Goal: Task Accomplishment & Management: Manage account settings

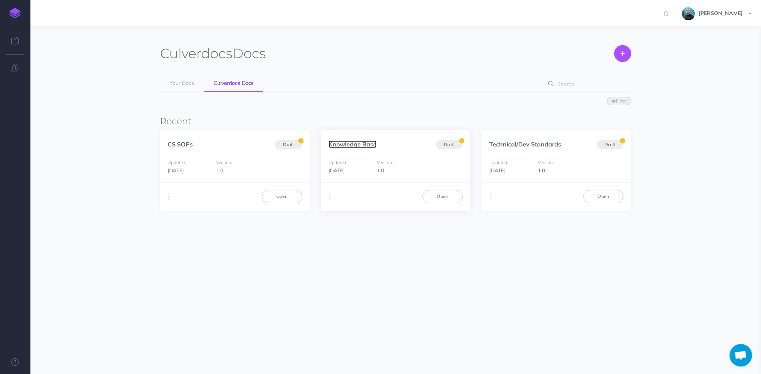
click at [349, 145] on link "Knowledge Base" at bounding box center [352, 145] width 48 height 8
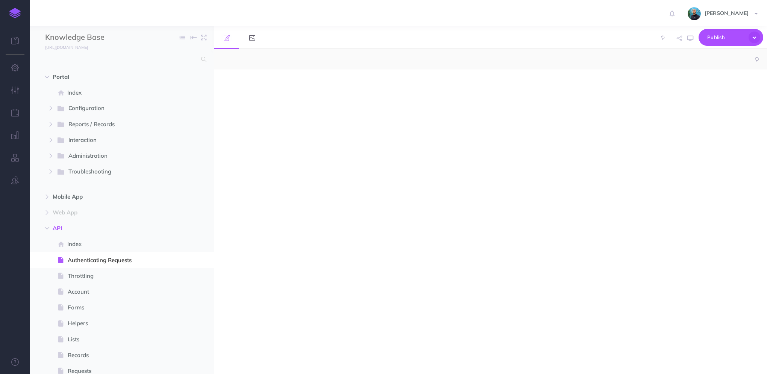
select select "null"
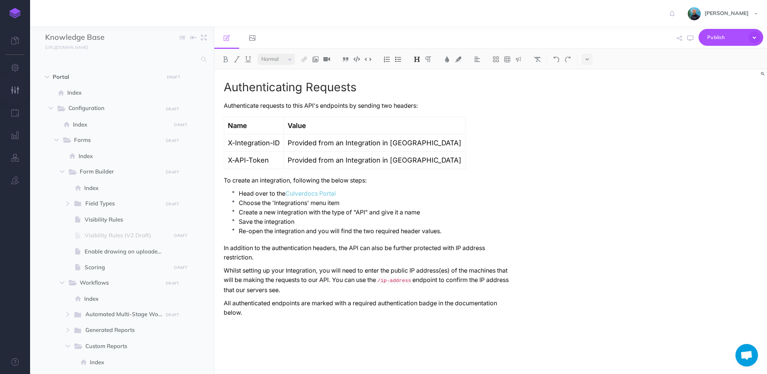
click at [18, 94] on icon "button" at bounding box center [15, 90] width 8 height 8
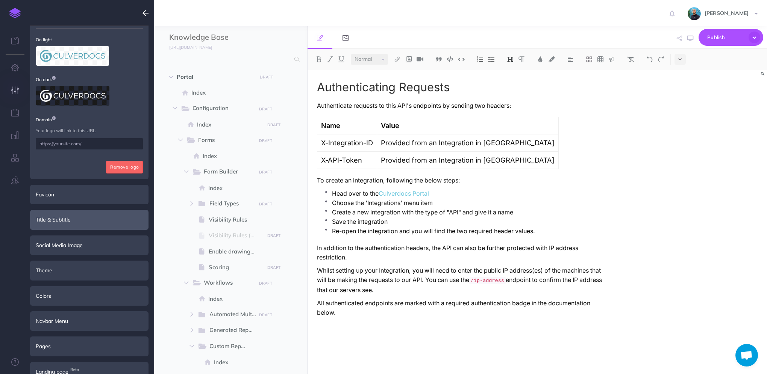
scroll to position [72, 0]
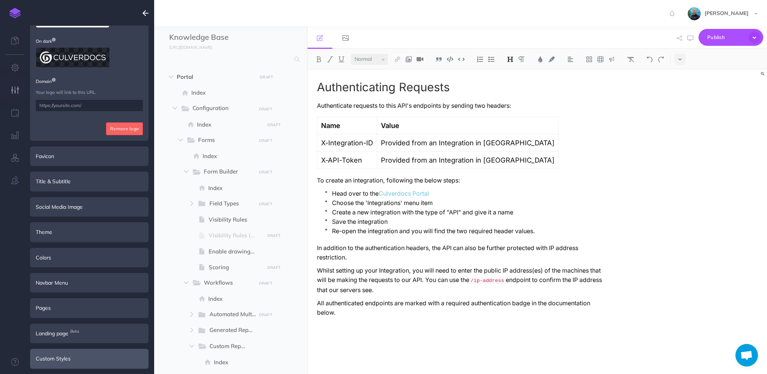
click at [79, 357] on div "Custom Styles" at bounding box center [89, 359] width 118 height 20
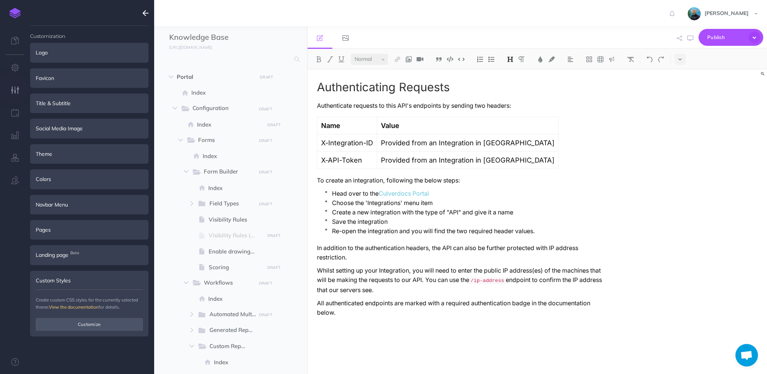
scroll to position [0, 0]
click at [95, 328] on button "Customize" at bounding box center [89, 324] width 107 height 13
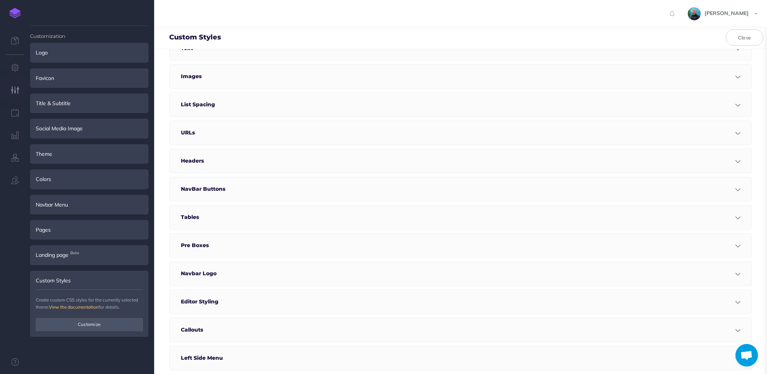
scroll to position [225, 0]
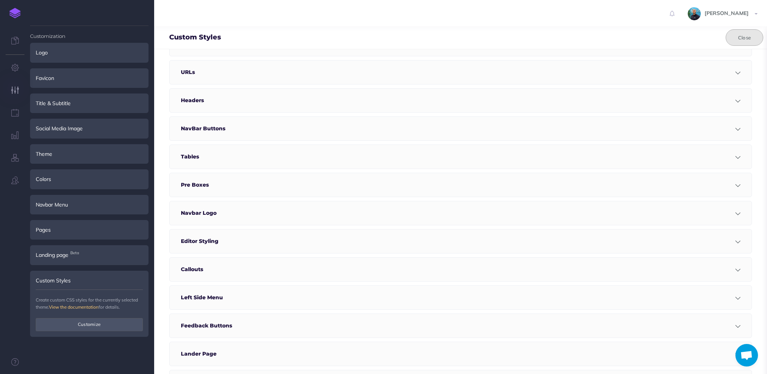
click at [740, 41] on button "Close" at bounding box center [744, 37] width 38 height 17
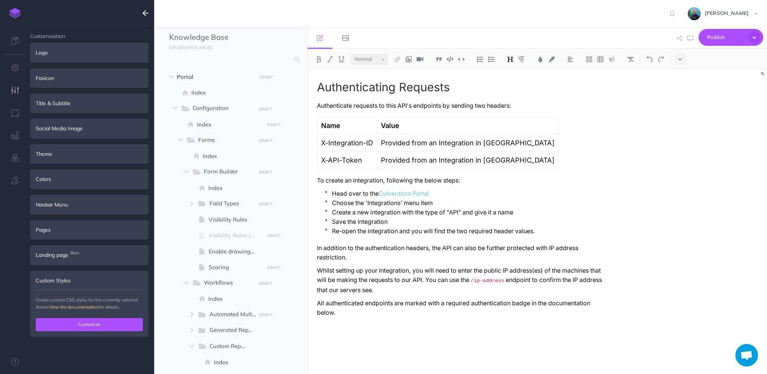
click at [104, 326] on button "Customize" at bounding box center [89, 324] width 107 height 13
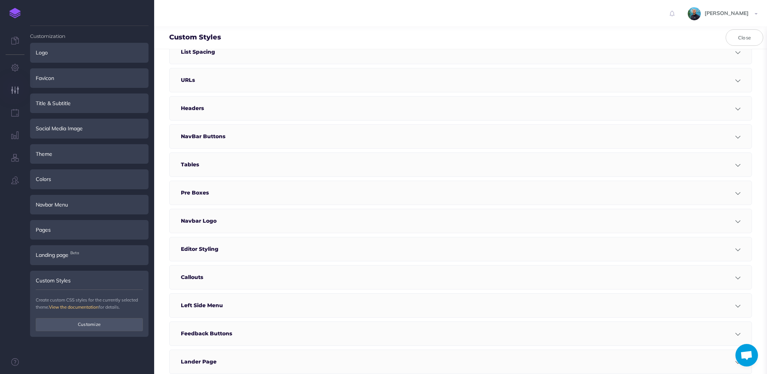
scroll to position [263, 0]
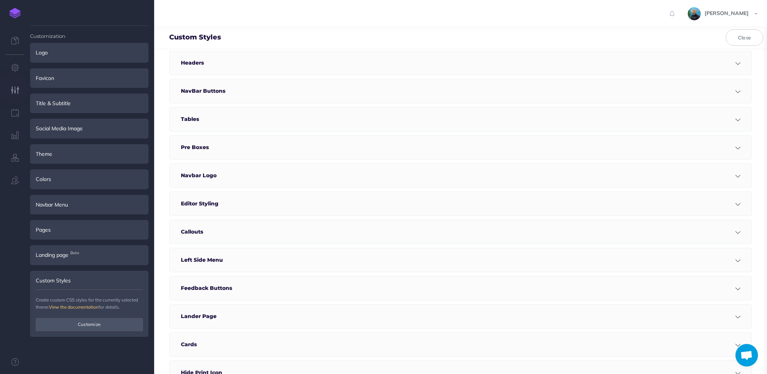
click at [233, 54] on div at bounding box center [446, 63] width 469 height 24
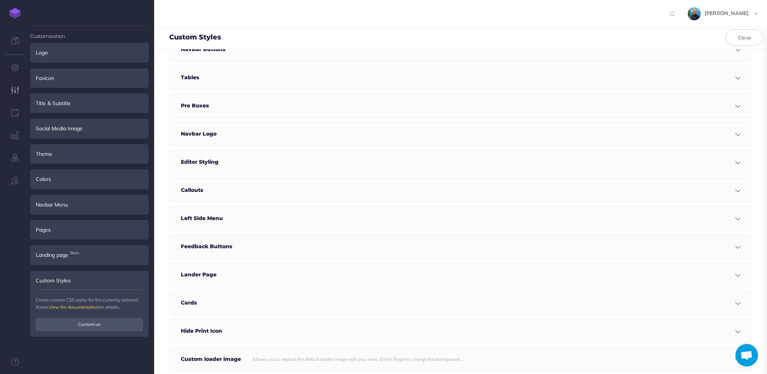
scroll to position [676, 0]
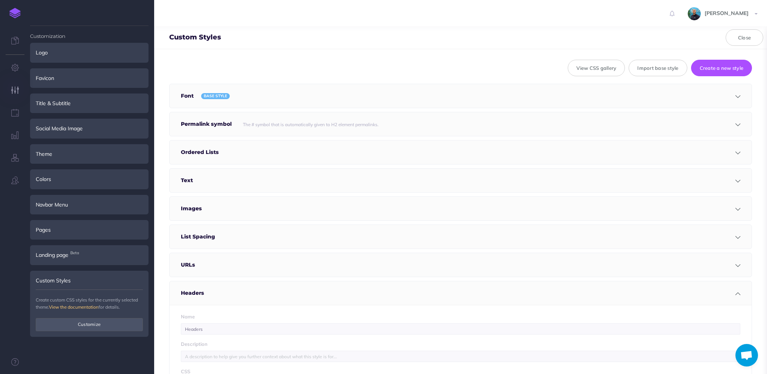
scroll to position [0, 0]
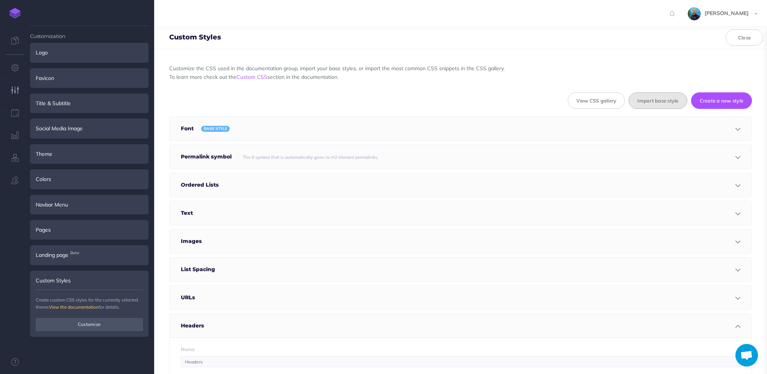
click at [641, 99] on button "Import base style" at bounding box center [657, 100] width 58 height 17
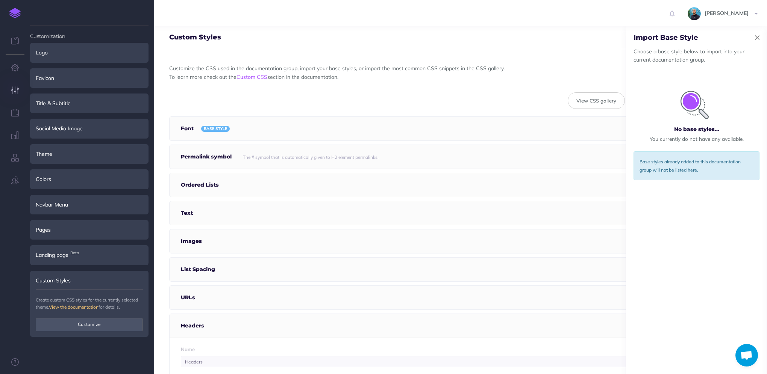
click at [757, 36] on icon "button" at bounding box center [757, 38] width 5 height 8
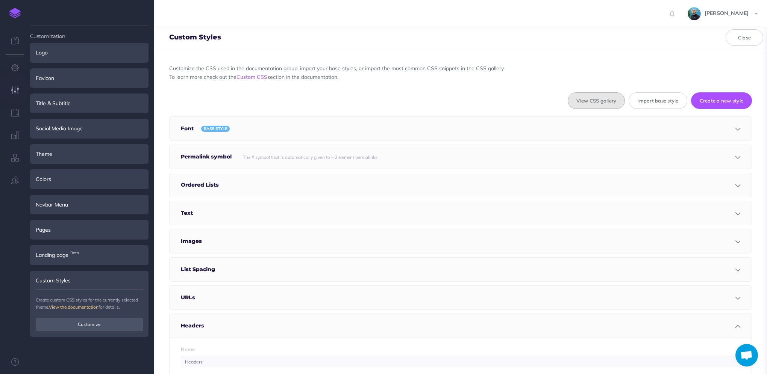
click at [604, 92] on button "View CSS gallery" at bounding box center [595, 100] width 57 height 17
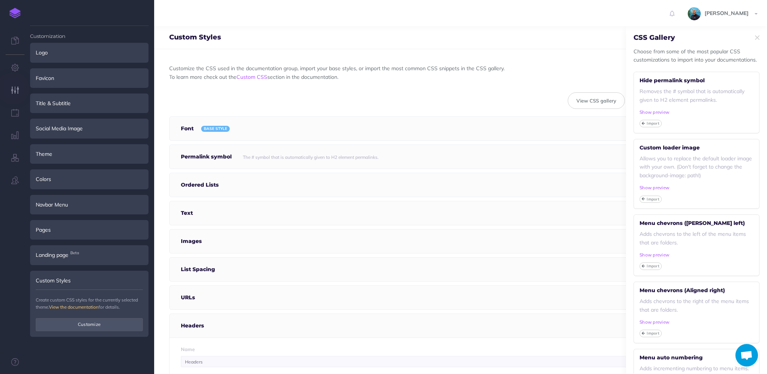
click at [713, 57] on p "Choose from some of the most popular CSS customizations to import into your doc…" at bounding box center [696, 55] width 141 height 17
click at [354, 157] on small "The # symbol that is automatically given to H2 element permalinks." at bounding box center [311, 157] width 136 height 6
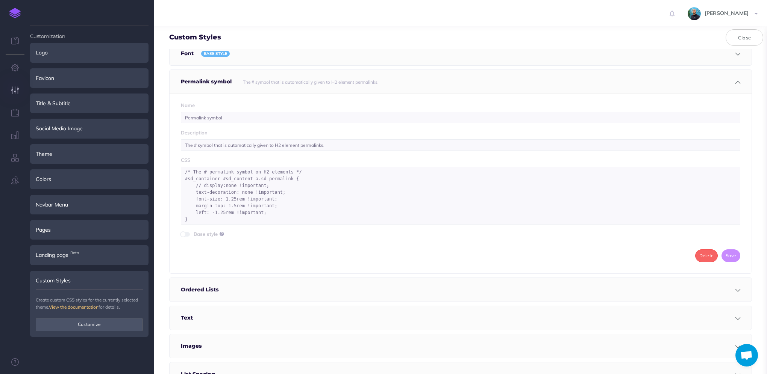
scroll to position [38, 0]
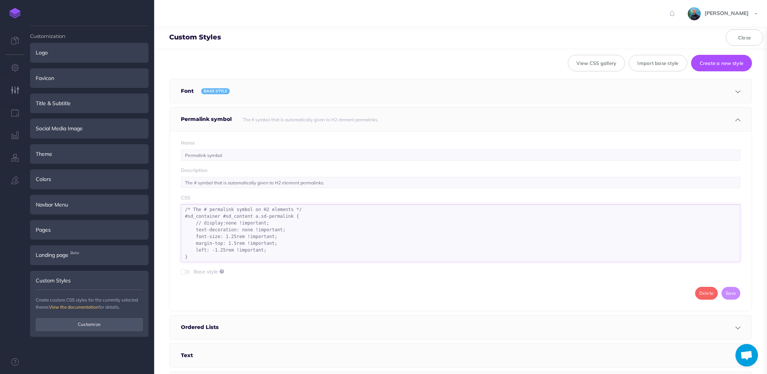
click at [271, 221] on textarea "/* The # permalink symbol on H2 elements */ #sd_container #sd_content a.sd-perm…" at bounding box center [460, 233] width 559 height 58
click at [218, 259] on textarea "/* The # permalink symbol on H2 elements */ #sd_container #sd_content a.sd-perm…" at bounding box center [460, 233] width 559 height 58
paste textarea "@media only screen and (max-width: 600px) { body { background-color: lightblue;…"
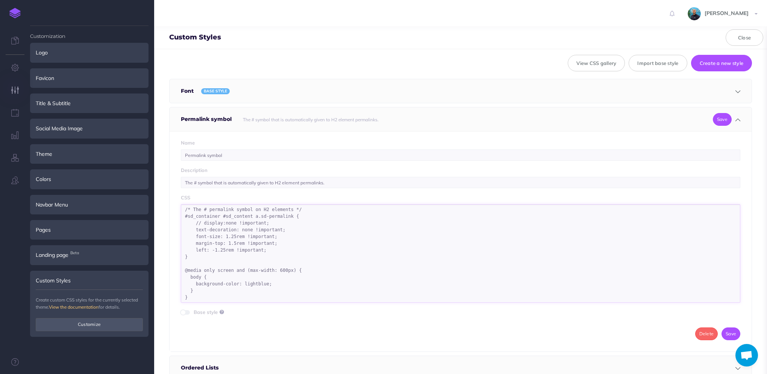
drag, startPoint x: 267, startPoint y: 224, endPoint x: 195, endPoint y: 222, distance: 72.2
click at [195, 222] on textarea "/* The # permalink symbol on H2 elements */ #sd_container #sd_content a.sd-perm…" at bounding box center [460, 253] width 559 height 98
drag, startPoint x: 209, startPoint y: 253, endPoint x: 174, endPoint y: 217, distance: 50.2
click at [174, 217] on div "Name Permalink symbol Description The # symbol that is automatically given to H…" at bounding box center [460, 241] width 582 height 221
click at [283, 224] on textarea "/* The # permalink symbol on H2 elements */ #sd_container #sd_content a.sd-perm…" at bounding box center [460, 253] width 559 height 98
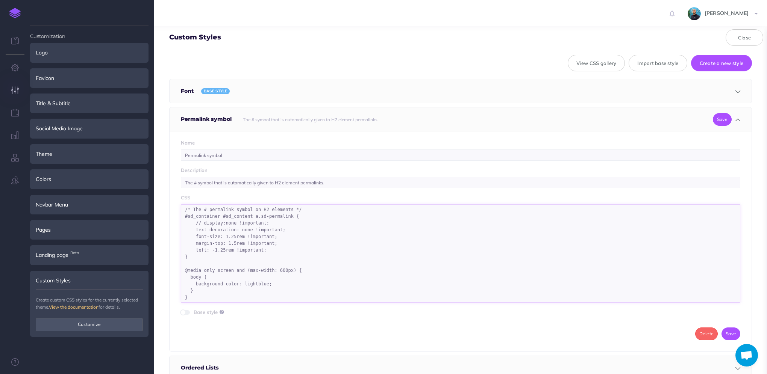
click at [293, 218] on textarea "/* The # permalink symbol on H2 elements */ #sd_container #sd_content a.sd-perm…" at bounding box center [460, 253] width 559 height 98
click at [290, 225] on textarea "/* The # permalink symbol on H2 elements */ #sd_container #sd_content a.sd-perm…" at bounding box center [460, 253] width 559 height 98
drag, startPoint x: 198, startPoint y: 289, endPoint x: 189, endPoint y: 277, distance: 14.6
click at [189, 277] on textarea "/* The # permalink symbol on H2 elements */ #sd_container #sd_content a.sd-perm…" at bounding box center [460, 253] width 559 height 98
paste textarea "#sd_container #sd_content a.sd-permalink { // display:none !important; text-dec…"
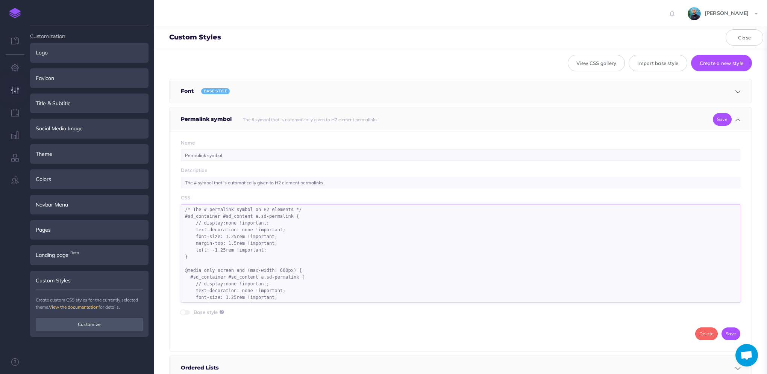
scroll to position [0, 0]
click at [185, 318] on textarea "/* The # permalink symbol on H2 elements */ #sd_container #sd_content a.sd-perm…" at bounding box center [460, 267] width 559 height 126
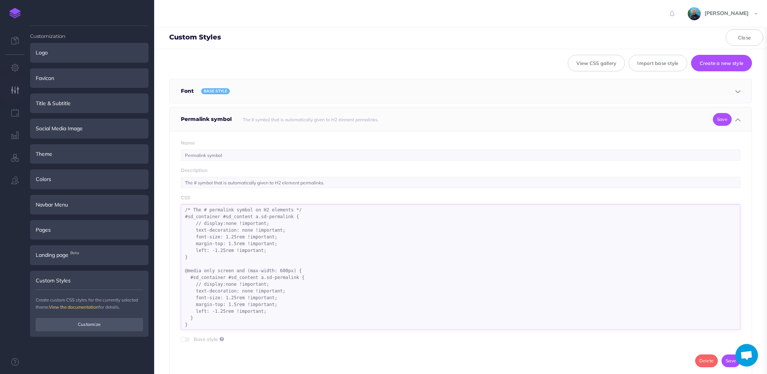
click at [190, 277] on textarea "/* The # permalink symbol on H2 elements */ #sd_container #sd_content a.sd-perm…" at bounding box center [460, 267] width 559 height 126
drag, startPoint x: 268, startPoint y: 309, endPoint x: 269, endPoint y: 286, distance: 22.9
click at [269, 286] on textarea "/* The # permalink symbol on H2 elements */ #sd_container #sd_content a.sd-perm…" at bounding box center [460, 267] width 559 height 126
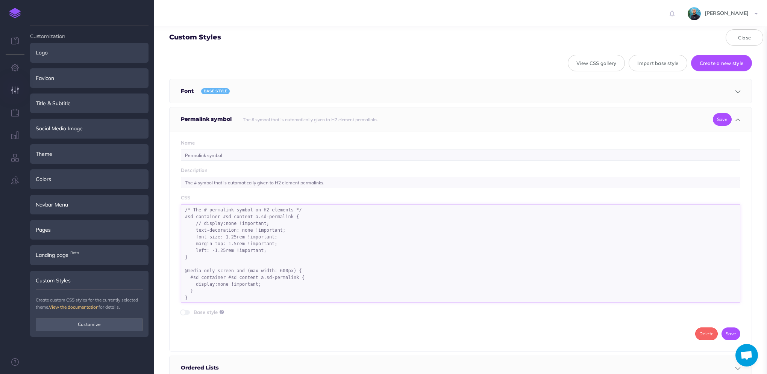
drag, startPoint x: 278, startPoint y: 271, endPoint x: 272, endPoint y: 269, distance: 5.7
click at [272, 269] on textarea "/* The # permalink symbol on H2 elements */ #sd_container #sd_content a.sd-perm…" at bounding box center [460, 253] width 559 height 98
drag, startPoint x: 269, startPoint y: 220, endPoint x: 194, endPoint y: 224, distance: 75.3
click at [194, 224] on textarea "/* The # permalink symbol on H2 elements */ #sd_container #sd_content a.sd-perm…" at bounding box center [460, 253] width 559 height 98
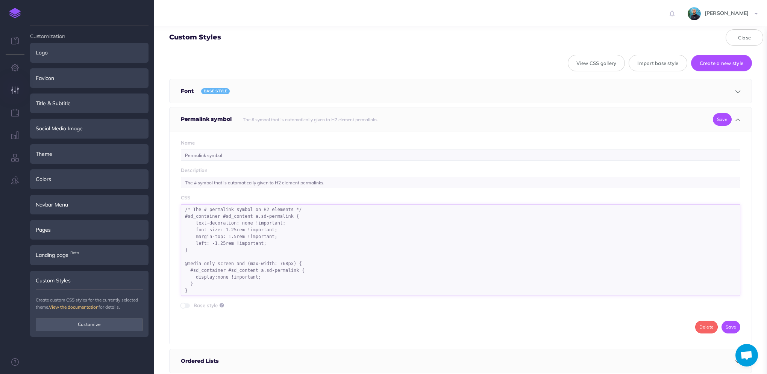
click at [231, 257] on textarea "/* The # permalink symbol on H2 elements */ #sd_container #sd_content a.sd-perm…" at bounding box center [460, 250] width 559 height 92
drag, startPoint x: 304, startPoint y: 210, endPoint x: 158, endPoint y: 199, distance: 146.3
click at [158, 199] on div "Customize the CSS used in the documentation group, import your base styles, or …" at bounding box center [460, 211] width 613 height 325
click at [203, 260] on textarea "/* The # permalink symbol on H2 elements */ #sd_container #sd_content a.sd-perm…" at bounding box center [460, 253] width 559 height 98
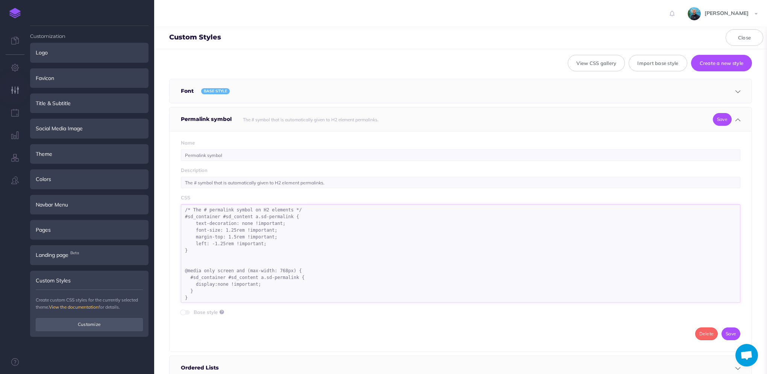
paste textarea "/* The # permalink symbol on H2 elements */"
drag, startPoint x: 284, startPoint y: 264, endPoint x: 193, endPoint y: 263, distance: 91.3
click at [193, 263] on textarea "/* The # permalink symbol on H2 elements */ #sd_container #sd_content a.sd-perm…" at bounding box center [460, 253] width 559 height 98
click at [271, 283] on textarea "/* The # permalink symbol on H2 elements */ #sd_container #sd_content a.sd-perm…" at bounding box center [460, 253] width 559 height 98
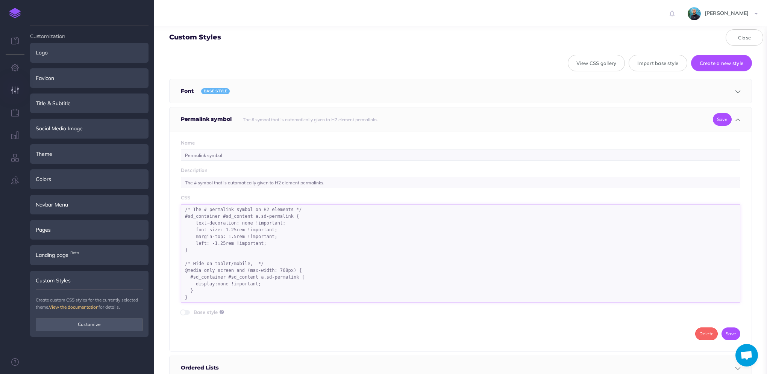
click at [220, 296] on textarea "/* The # permalink symbol on H2 elements */ #sd_container #sd_content a.sd-perm…" at bounding box center [460, 253] width 559 height 98
drag, startPoint x: 193, startPoint y: 299, endPoint x: 173, endPoint y: 267, distance: 38.0
click at [173, 267] on div "Name Permalink symbol Description The # symbol that is automatically given to H…" at bounding box center [460, 241] width 582 height 221
click at [311, 271] on textarea "/* The # permalink symbol on H2 elements */ #sd_container #sd_content a.sd-perm…" at bounding box center [460, 253] width 559 height 98
click at [267, 283] on textarea "/* The # permalink symbol on H2 elements */ #sd_container #sd_content a.sd-perm…" at bounding box center [460, 253] width 559 height 98
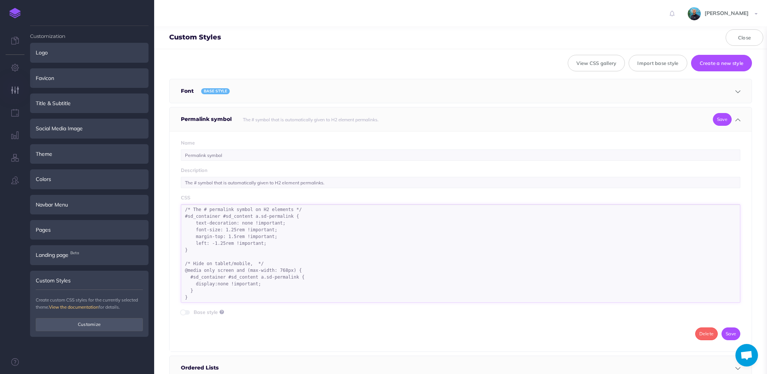
click at [205, 287] on textarea "/* The # permalink symbol on H2 elements */ #sd_container #sd_content a.sd-perm…" at bounding box center [460, 253] width 559 height 98
click at [299, 278] on textarea "/* The # permalink symbol on H2 elements */ #sd_container #sd_content a.sd-perm…" at bounding box center [460, 253] width 559 height 98
click at [295, 269] on textarea "/* The # permalink symbol on H2 elements */ #sd_container #sd_content a.sd-perm…" at bounding box center [460, 253] width 559 height 98
click at [259, 262] on textarea "/* The # permalink symbol on H2 elements */ #sd_container #sd_content a.sd-perm…" at bounding box center [460, 253] width 559 height 98
click at [250, 262] on textarea "/* The # permalink symbol on H2 elements */ #sd_container #sd_content a.sd-perm…" at bounding box center [460, 253] width 559 height 98
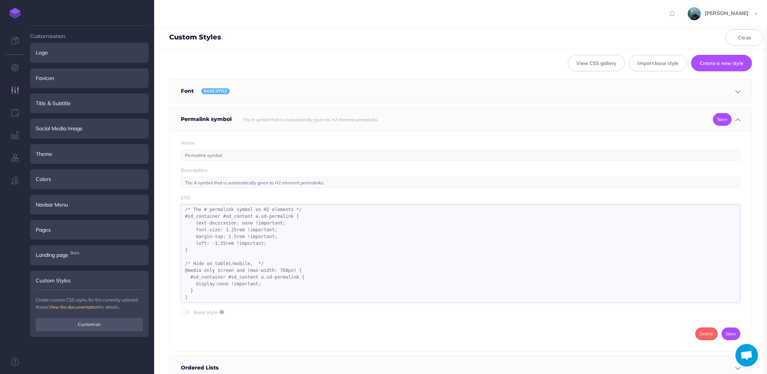
click at [264, 256] on textarea "/* The # permalink symbol on H2 elements */ #sd_container #sd_content a.sd-perm…" at bounding box center [460, 253] width 559 height 98
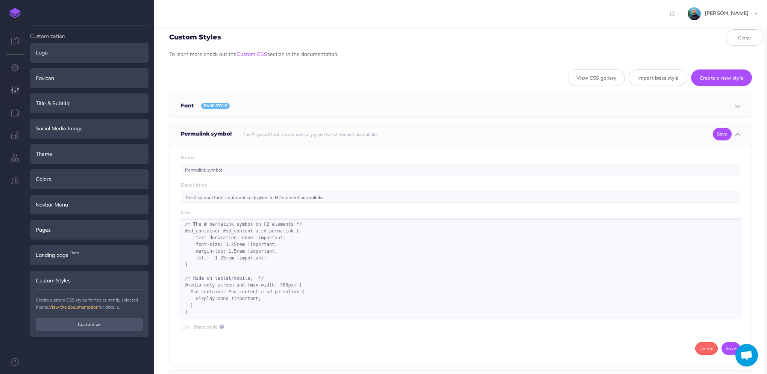
scroll to position [0, 0]
drag, startPoint x: 246, startPoint y: 277, endPoint x: 213, endPoint y: 277, distance: 33.4
click at [213, 277] on textarea "/* The # permalink symbol on H2 elements */ #sd_container #sd_content a.sd-perm…" at bounding box center [460, 268] width 559 height 98
click at [277, 277] on textarea "/* The # permalink symbol on H2 elements */ #sd_container #sd_content a.sd-perm…" at bounding box center [460, 268] width 559 height 98
drag, startPoint x: 277, startPoint y: 275, endPoint x: 247, endPoint y: 277, distance: 30.1
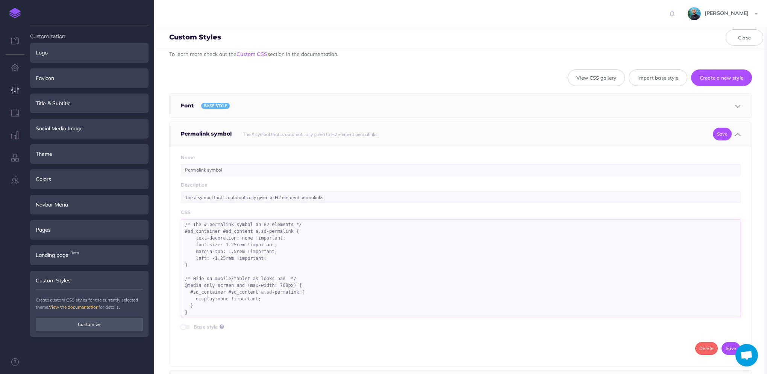
click at [247, 277] on textarea "/* The # permalink symbol on H2 elements */ #sd_container #sd_content a.sd-perm…" at bounding box center [460, 268] width 559 height 98
type textarea "/* The # permalink symbol on H2 elements */ #sd_container #sd_content a.sd-perm…"
click at [722, 136] on button "Save" at bounding box center [721, 134] width 19 height 13
click at [716, 132] on button "Save" at bounding box center [721, 134] width 19 height 13
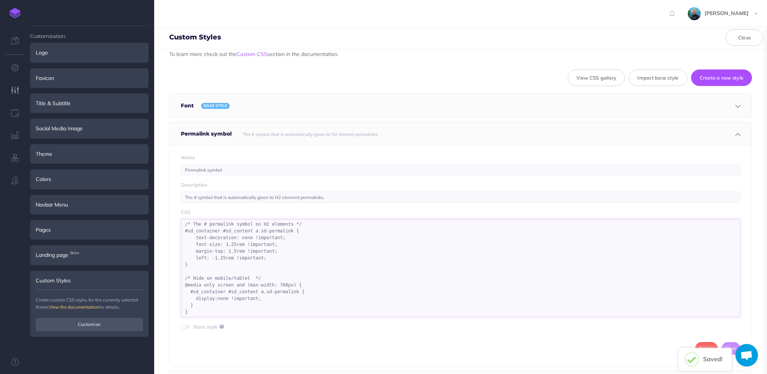
click at [283, 293] on textarea "/* The # permalink symbol on H2 elements */ #sd_container #sd_content a.sd-perm…" at bounding box center [460, 268] width 559 height 98
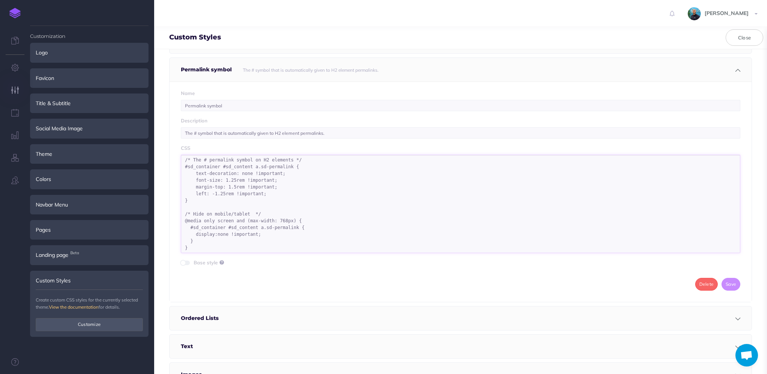
scroll to position [98, 0]
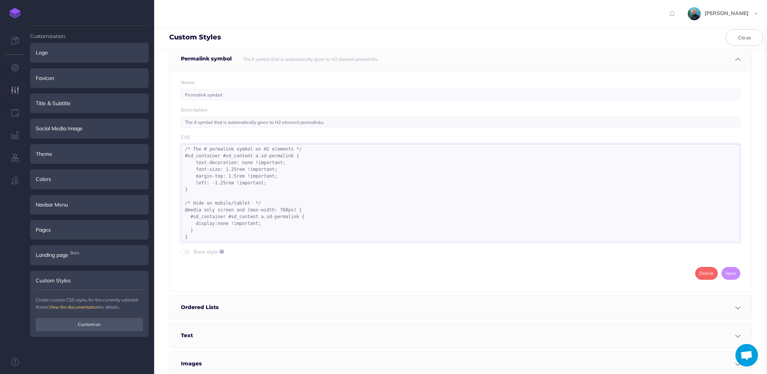
drag, startPoint x: 203, startPoint y: 237, endPoint x: 170, endPoint y: 202, distance: 47.6
click at [170, 202] on div "Name Permalink symbol Description The # symbol that is automatically given to H…" at bounding box center [460, 181] width 582 height 221
click at [753, 42] on button "Close" at bounding box center [744, 37] width 38 height 17
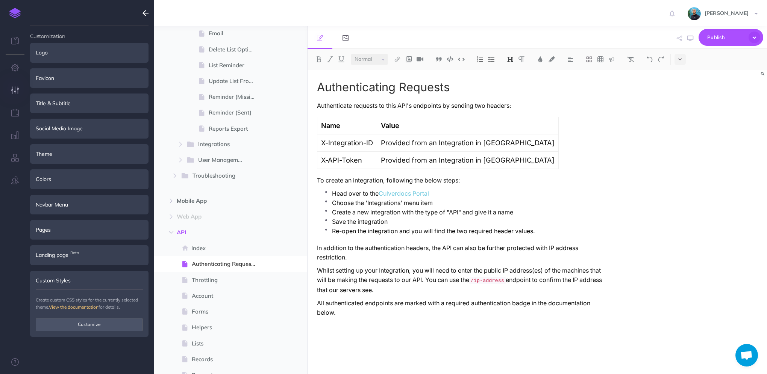
click at [444, 26] on ul at bounding box center [383, 37] width 153 height 23
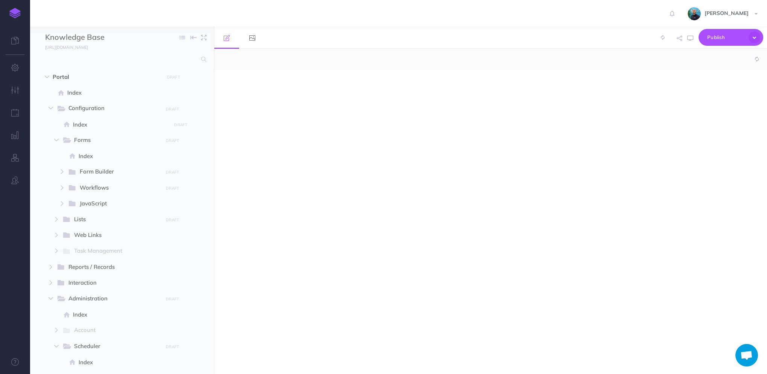
select select "null"
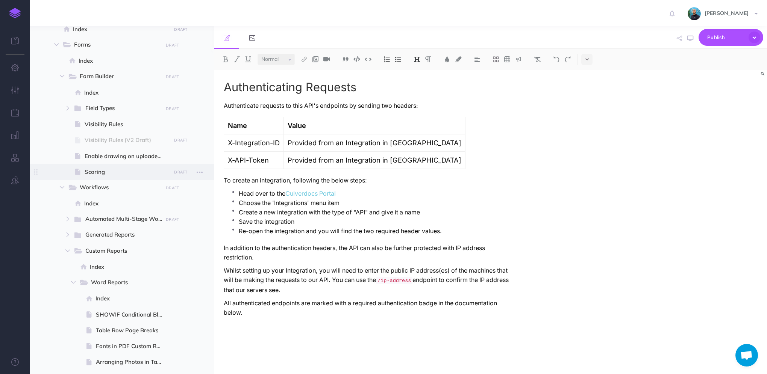
scroll to position [113, 0]
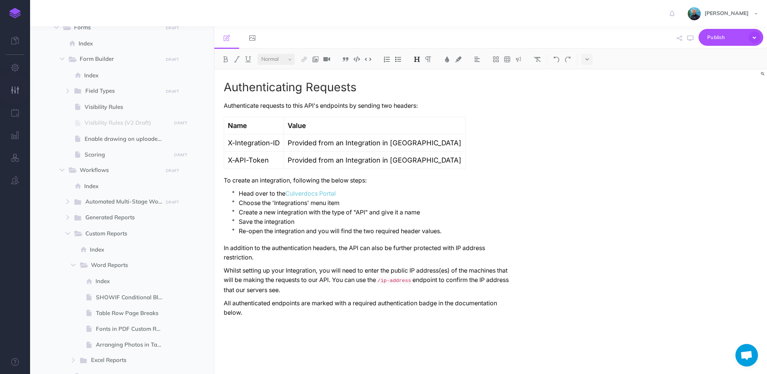
click at [18, 91] on icon "button" at bounding box center [15, 90] width 8 height 8
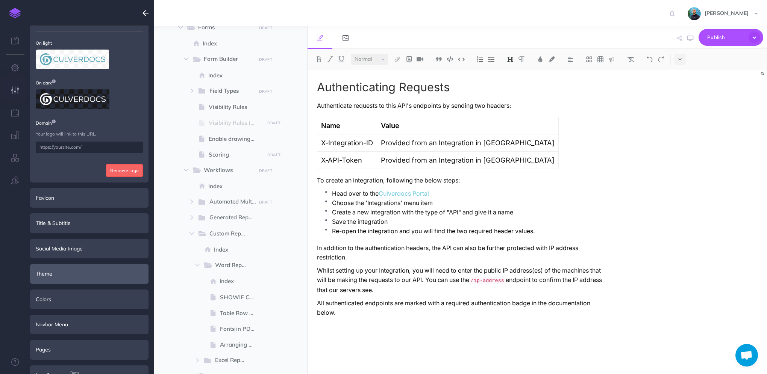
scroll to position [72, 0]
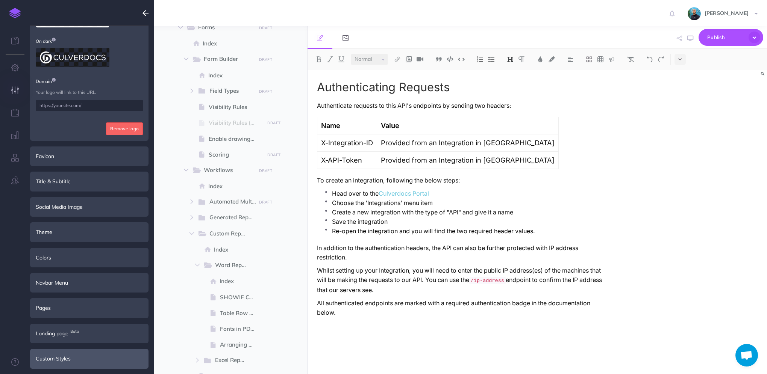
click at [88, 360] on div "Custom Styles" at bounding box center [89, 359] width 118 height 20
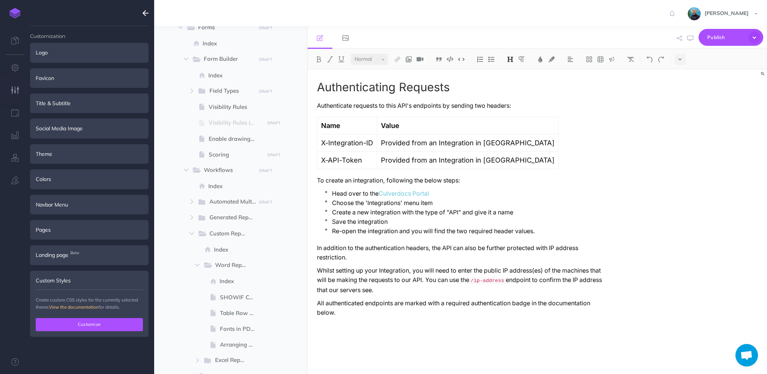
click at [96, 326] on button "Customize" at bounding box center [89, 324] width 107 height 13
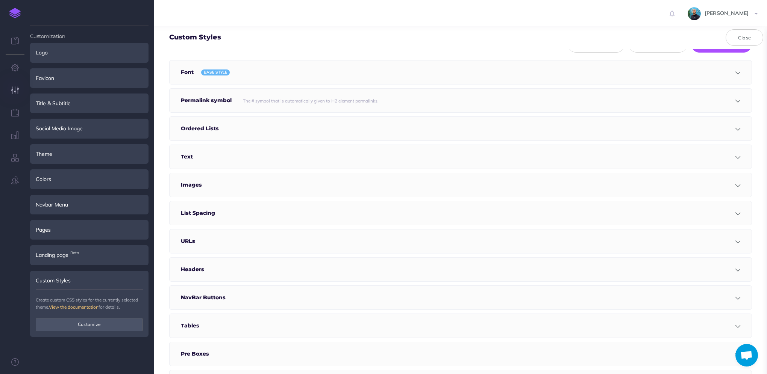
scroll to position [28, 0]
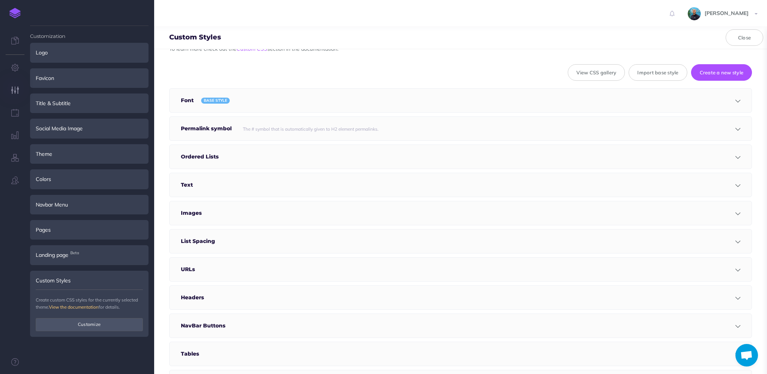
click at [383, 128] on div "The # symbol that is automatically given to H2 element permalinks." at bounding box center [459, 129] width 441 height 24
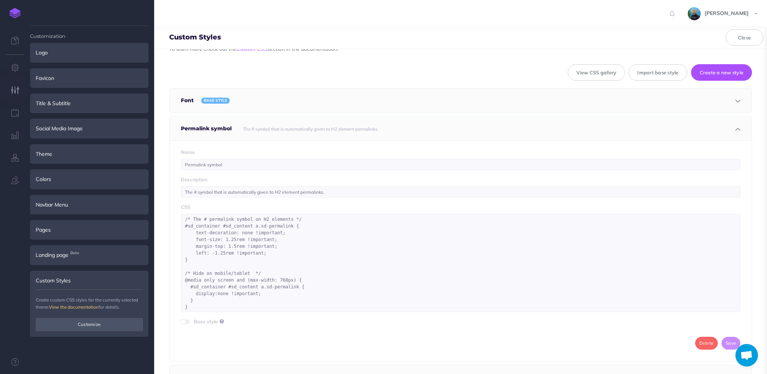
scroll to position [0, 0]
click at [274, 308] on textarea "/* The # permalink symbol on H2 elements */ #sd_container #sd_content a.sd-perm…" at bounding box center [460, 263] width 559 height 98
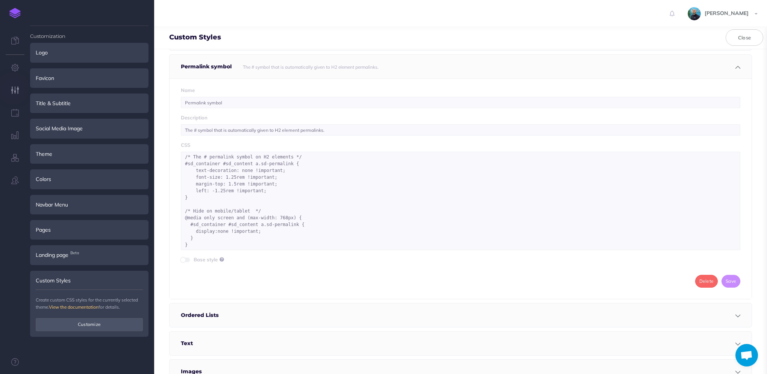
scroll to position [103, 0]
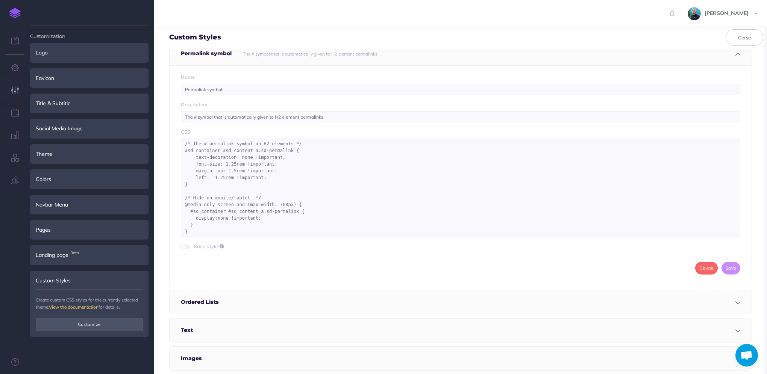
click at [220, 253] on div "Name Permalink symbol Description The # symbol that is automatically given to H…" at bounding box center [460, 175] width 582 height 221
click at [356, 284] on div "Name Permalink symbol Description The # symbol that is automatically given to H…" at bounding box center [460, 175] width 582 height 221
drag, startPoint x: 278, startPoint y: 205, endPoint x: 272, endPoint y: 204, distance: 6.8
click at [272, 204] on textarea "/* The # permalink symbol on H2 elements */ #sd_container #sd_content a.sd-perm…" at bounding box center [460, 188] width 559 height 98
type textarea "/* The # permalink symbol on H2 elements */ #sd_container #sd_content a.sd-perm…"
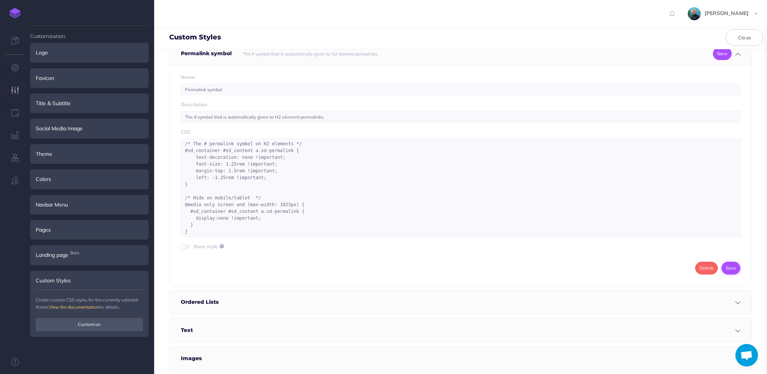
click at [726, 268] on button "Save" at bounding box center [730, 268] width 19 height 13
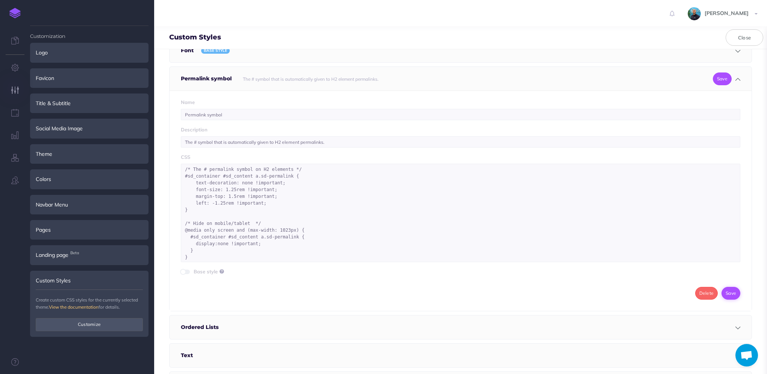
scroll to position [66, 0]
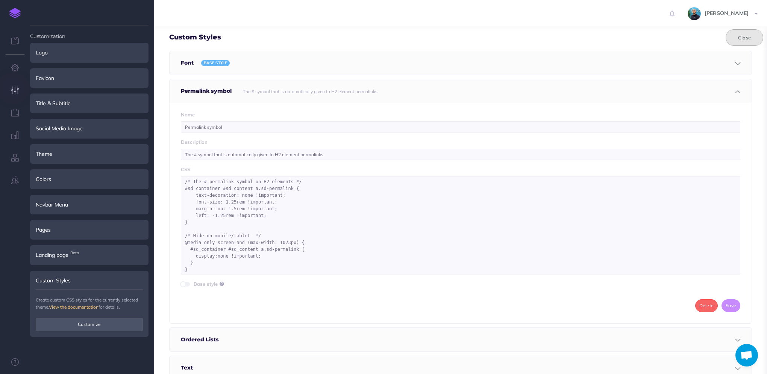
click at [742, 39] on button "Close" at bounding box center [744, 37] width 38 height 17
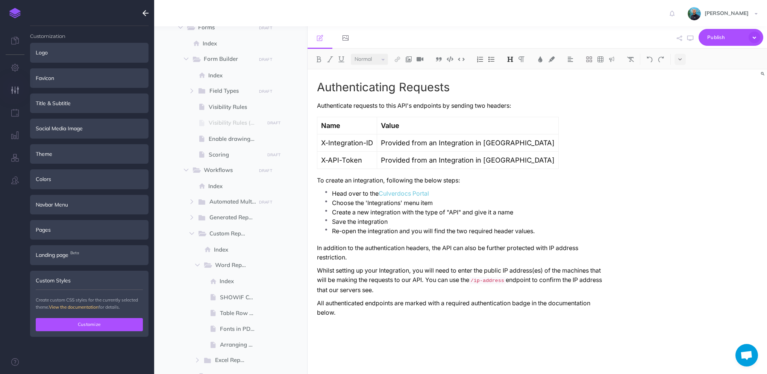
click at [98, 326] on button "Customize" at bounding box center [89, 324] width 107 height 13
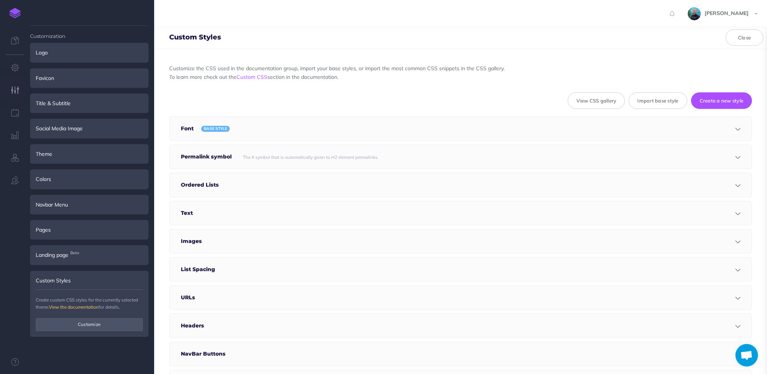
click at [224, 158] on h5 "Permalink symbol" at bounding box center [208, 157] width 54 height 24
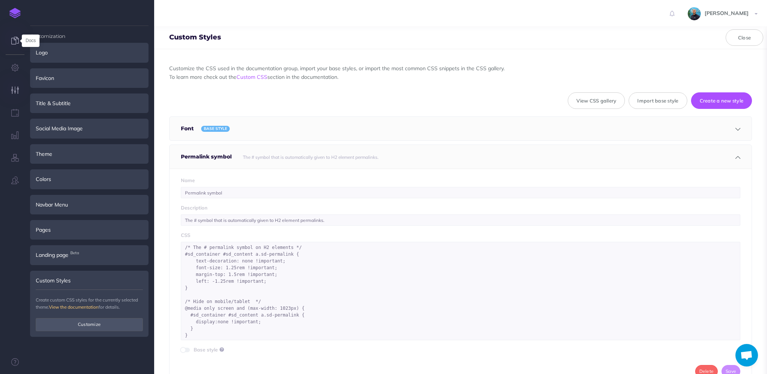
click at [14, 41] on icon at bounding box center [15, 41] width 8 height 8
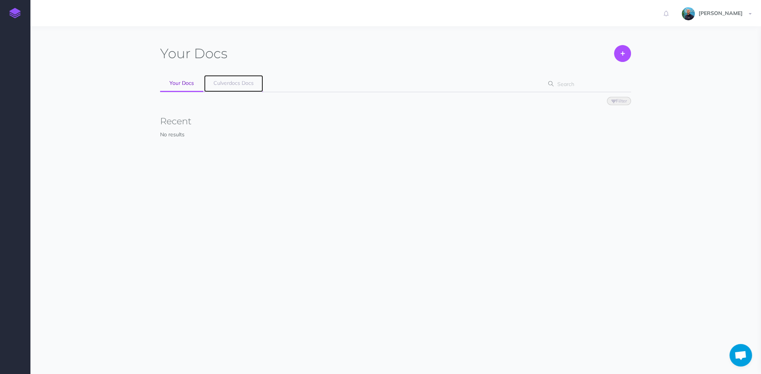
click at [242, 83] on span "Culverdocs Docs" at bounding box center [233, 83] width 40 height 7
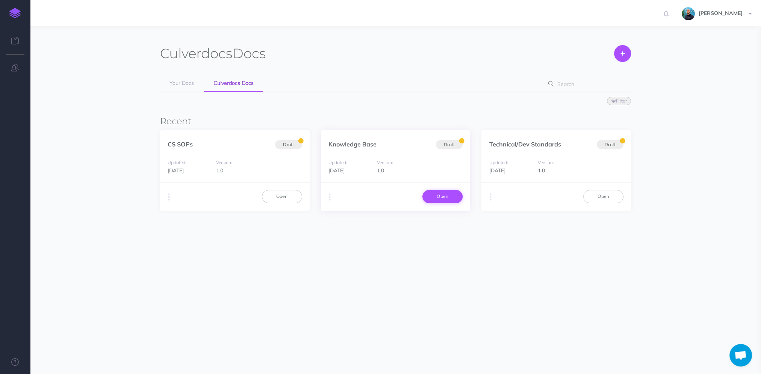
click at [458, 198] on link "Open" at bounding box center [442, 196] width 40 height 13
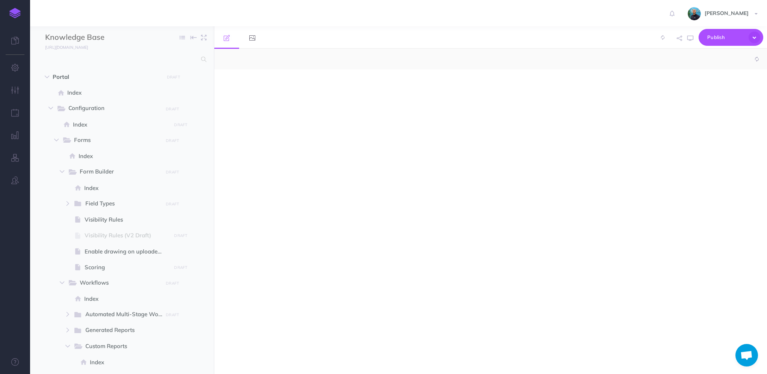
select select "null"
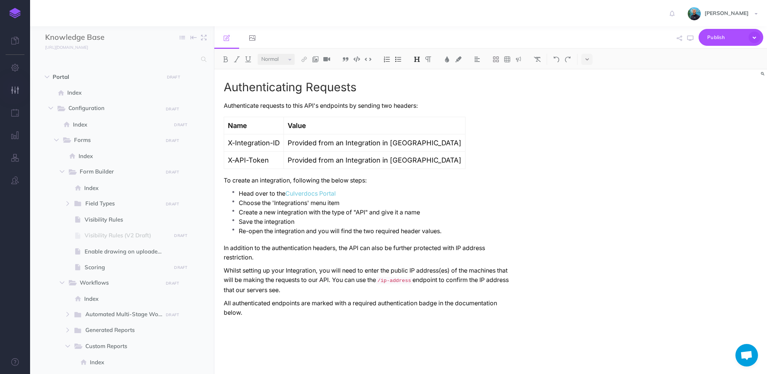
click at [16, 90] on icon "button" at bounding box center [15, 90] width 8 height 8
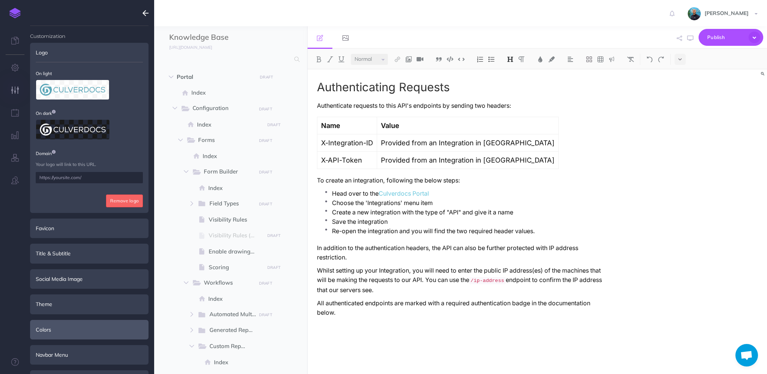
scroll to position [72, 0]
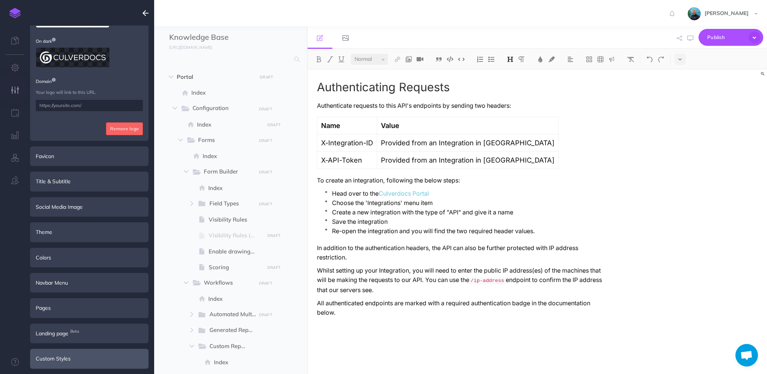
click at [89, 353] on div "Custom Styles" at bounding box center [89, 359] width 118 height 20
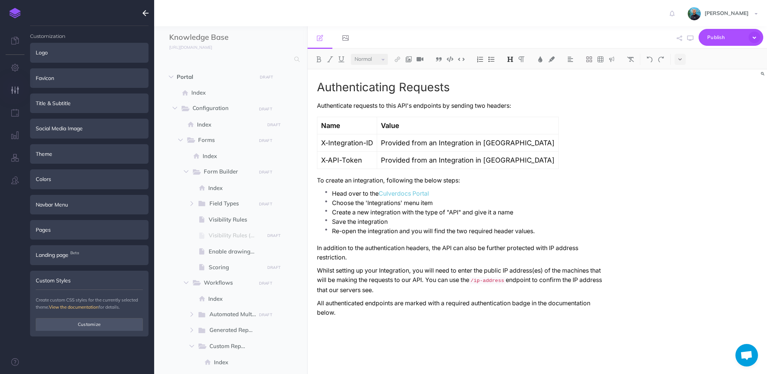
scroll to position [0, 0]
click at [62, 322] on button "Customize" at bounding box center [89, 324] width 107 height 13
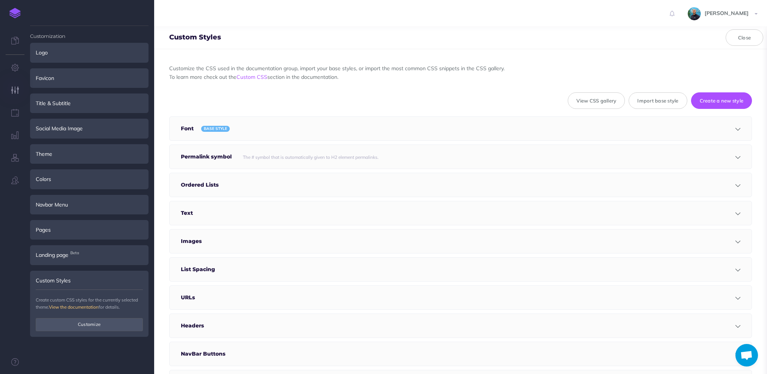
click at [271, 157] on small "The # symbol that is automatically given to H2 element permalinks." at bounding box center [311, 157] width 136 height 6
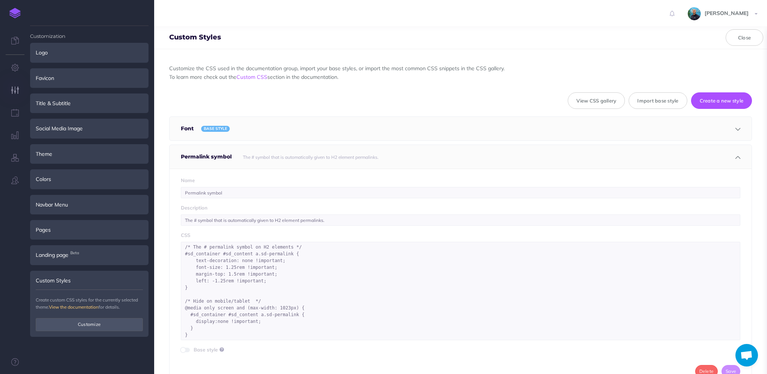
scroll to position [38, 0]
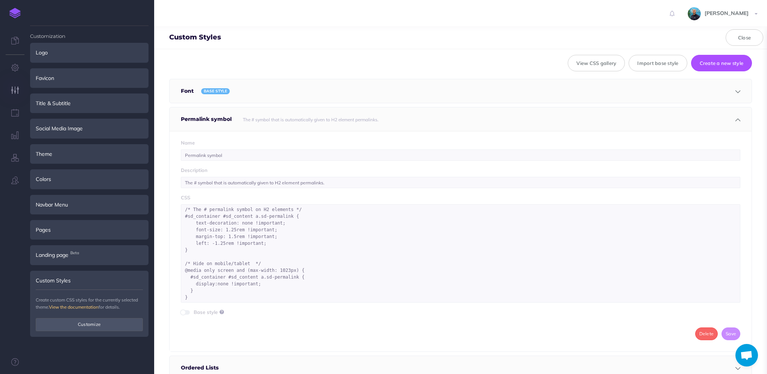
click at [514, 332] on div "Delete Save" at bounding box center [460, 334] width 559 height 13
click at [278, 270] on textarea "/* The # permalink symbol on H2 elements */ #sd_container #sd_content a.sd-perm…" at bounding box center [460, 253] width 559 height 98
type textarea "/* The # permalink symbol on H2 elements */ #sd_container #sd_content a.sd-perm…"
click at [718, 121] on button "Save" at bounding box center [721, 119] width 19 height 13
click at [749, 37] on button "Close" at bounding box center [744, 37] width 38 height 17
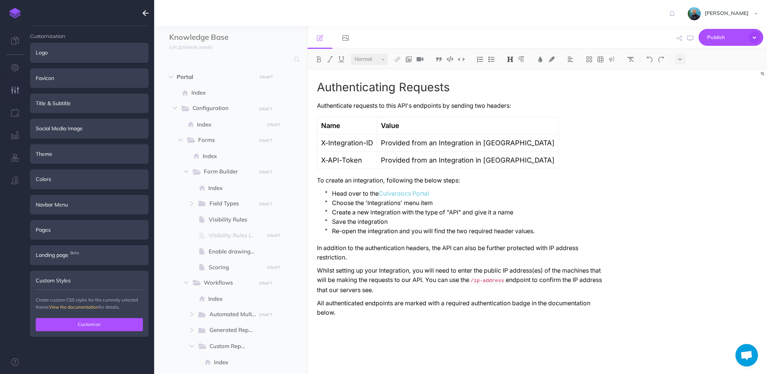
click at [95, 326] on button "Customize" at bounding box center [89, 324] width 107 height 13
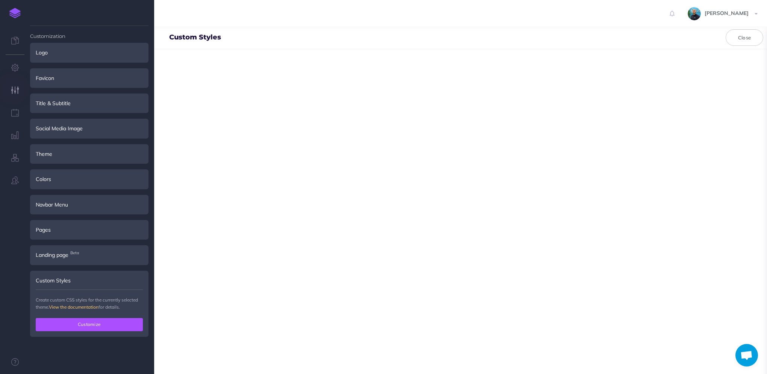
scroll to position [0, 0]
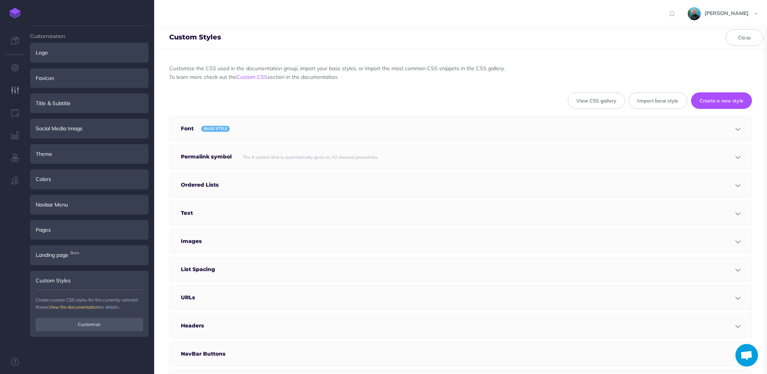
click at [225, 163] on h5 "Permalink symbol" at bounding box center [208, 157] width 54 height 24
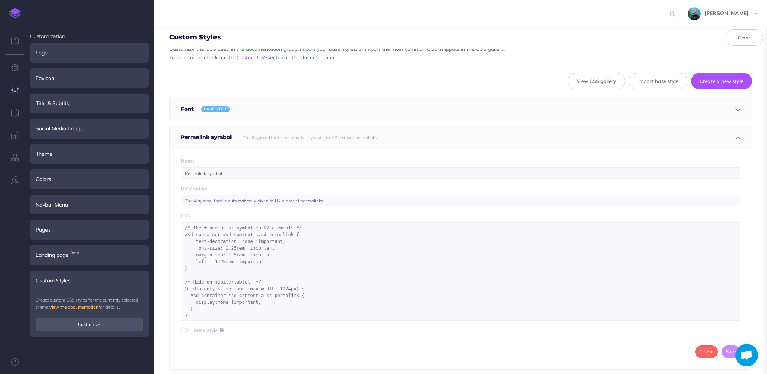
scroll to position [38, 0]
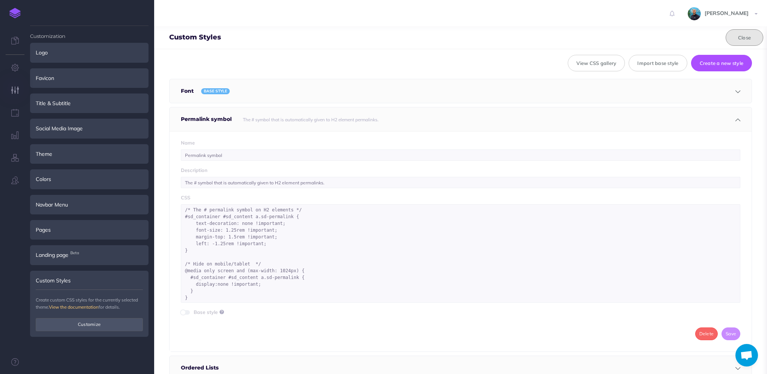
drag, startPoint x: 747, startPoint y: 36, endPoint x: 733, endPoint y: 37, distance: 14.0
click at [746, 36] on button "Close" at bounding box center [744, 37] width 38 height 17
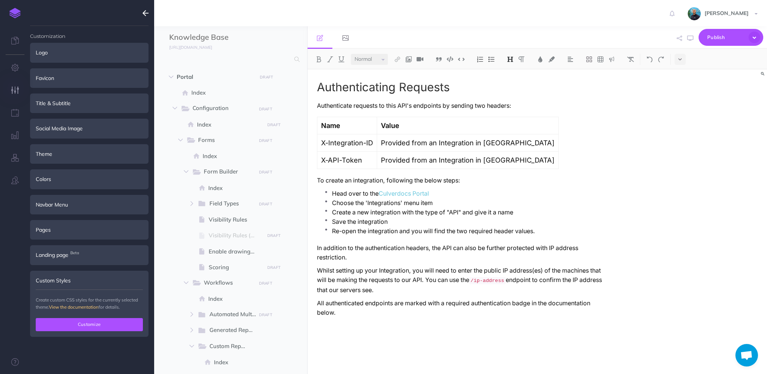
click at [120, 325] on button "Customize" at bounding box center [89, 324] width 107 height 13
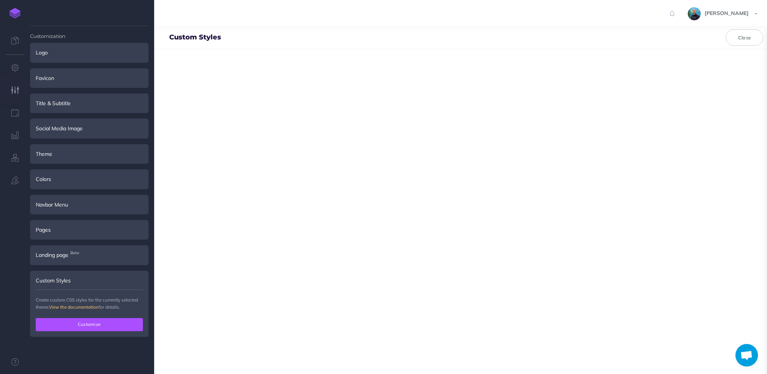
scroll to position [0, 0]
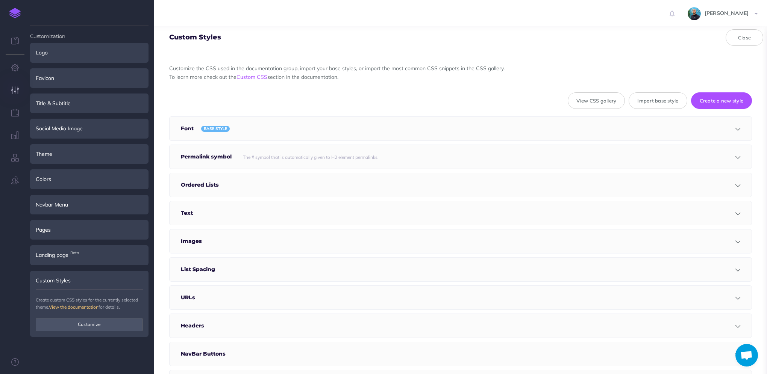
click at [236, 154] on div "Permalink symbol The # symbol that is automatically given to H2 element permali…" at bounding box center [460, 157] width 582 height 24
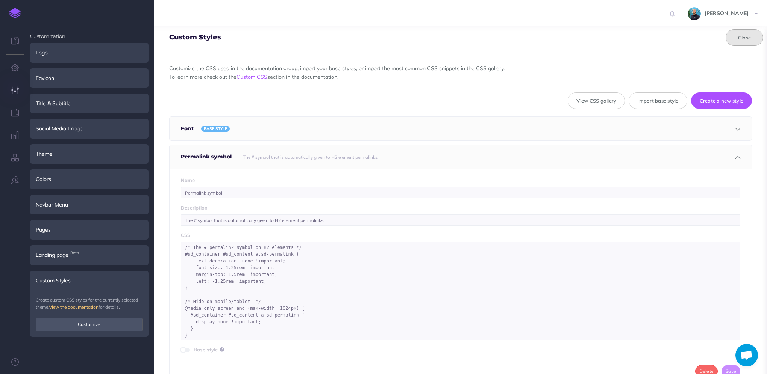
click at [738, 39] on button "Close" at bounding box center [744, 37] width 38 height 17
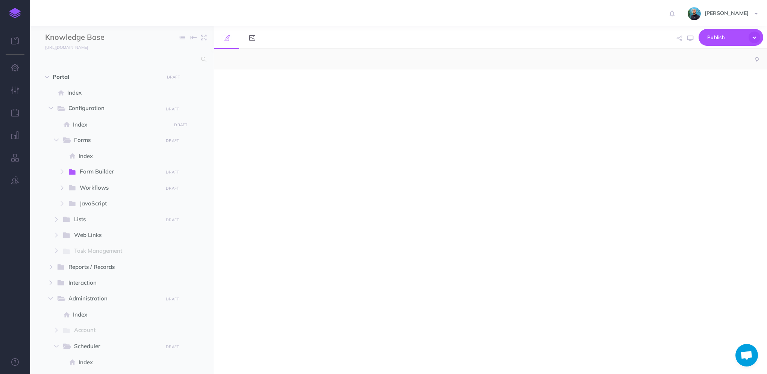
select select "null"
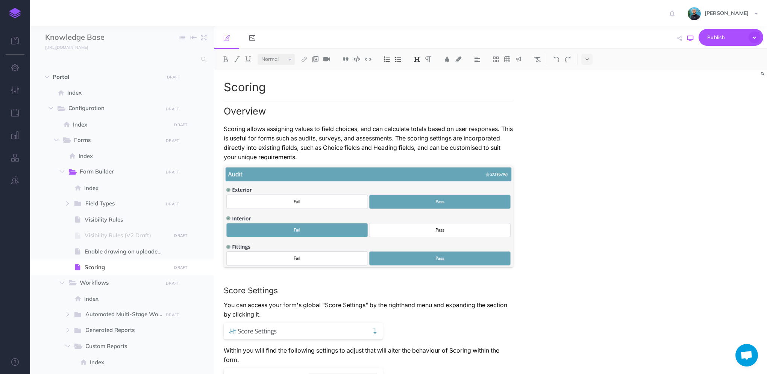
click at [688, 39] on icon "button" at bounding box center [690, 38] width 6 height 6
